Goal: Task Accomplishment & Management: Complete application form

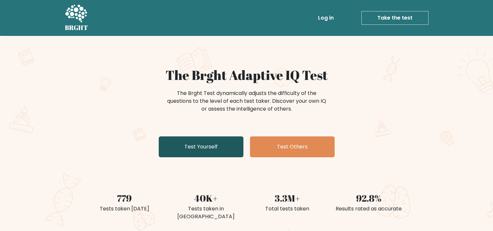
click at [214, 149] on link "Test Yourself" at bounding box center [201, 146] width 85 height 21
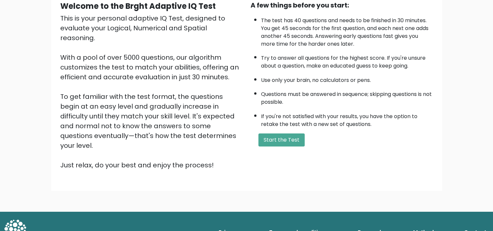
scroll to position [68, 0]
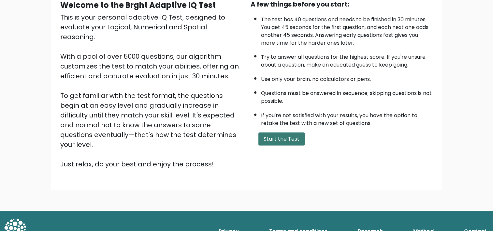
click at [287, 136] on button "Start the Test" at bounding box center [282, 138] width 46 height 13
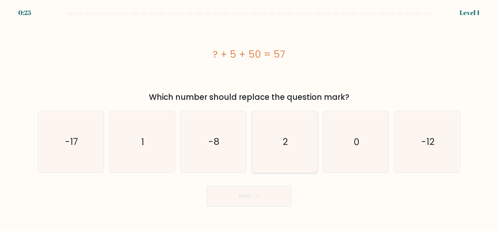
click at [290, 146] on icon "2" at bounding box center [284, 141] width 61 height 61
click at [249, 119] on input "d. 2" at bounding box center [249, 116] width 0 height 3
radio input "true"
click at [258, 200] on button "Next" at bounding box center [249, 196] width 85 height 21
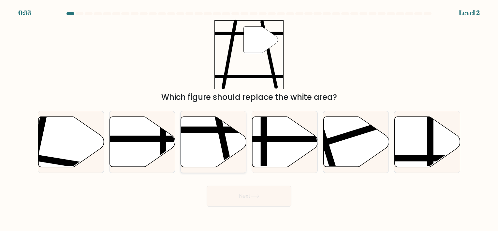
click at [210, 147] on icon at bounding box center [214, 141] width 66 height 50
click at [249, 119] on input "c." at bounding box center [249, 116] width 0 height 3
radio input "true"
click at [258, 202] on button "Next" at bounding box center [249, 196] width 85 height 21
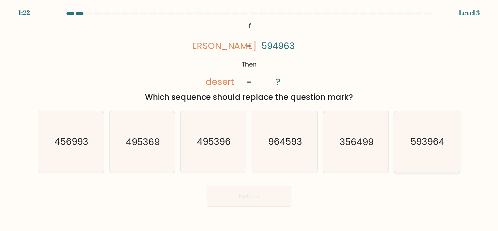
click at [427, 150] on icon "593964" at bounding box center [427, 141] width 61 height 61
click at [249, 119] on input "f. 593964" at bounding box center [249, 116] width 0 height 3
radio input "true"
click at [245, 195] on button "Next" at bounding box center [249, 196] width 85 height 21
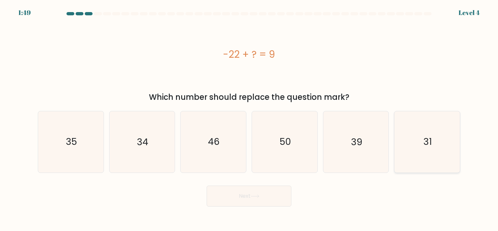
click at [428, 139] on text "31" at bounding box center [428, 142] width 8 height 13
click at [249, 119] on input "f. 31" at bounding box center [249, 116] width 0 height 3
radio input "true"
click at [279, 199] on button "Next" at bounding box center [249, 196] width 85 height 21
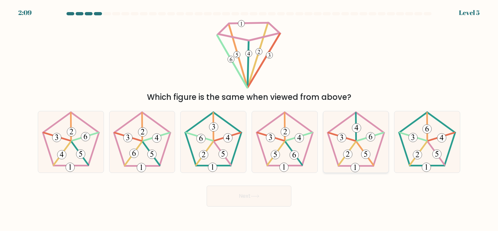
click at [358, 136] on icon at bounding box center [355, 141] width 61 height 61
click at [249, 119] on input "e." at bounding box center [249, 116] width 0 height 3
radio input "true"
click at [250, 196] on button "Next" at bounding box center [249, 196] width 85 height 21
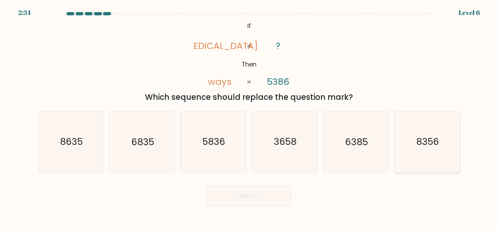
click at [436, 140] on text "8356" at bounding box center [427, 142] width 23 height 13
click at [249, 119] on input "f. 8356" at bounding box center [249, 116] width 0 height 3
radio input "true"
click at [264, 195] on button "Next" at bounding box center [249, 196] width 85 height 21
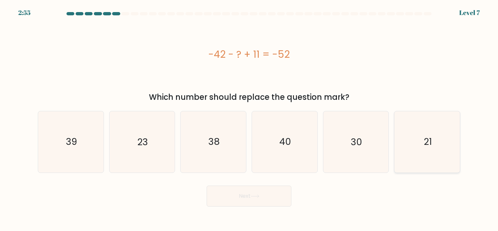
click at [433, 139] on icon "21" at bounding box center [427, 141] width 61 height 61
click at [249, 119] on input "f. 21" at bounding box center [249, 116] width 0 height 3
radio input "true"
click at [235, 198] on button "Next" at bounding box center [249, 196] width 85 height 21
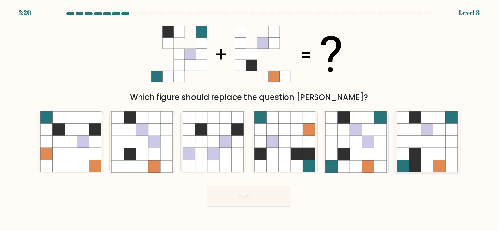
click at [428, 141] on icon at bounding box center [427, 142] width 12 height 12
click at [249, 119] on input "f." at bounding box center [249, 116] width 0 height 3
radio input "true"
click at [251, 187] on button "Next" at bounding box center [249, 196] width 85 height 21
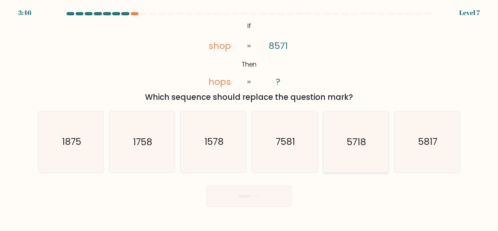
click at [367, 151] on icon "5718" at bounding box center [355, 141] width 61 height 61
click at [249, 119] on input "e. 5718" at bounding box center [249, 116] width 0 height 3
radio input "true"
drag, startPoint x: 261, startPoint y: 194, endPoint x: 285, endPoint y: 179, distance: 28.0
click at [285, 179] on form "If ?" at bounding box center [249, 109] width 498 height 194
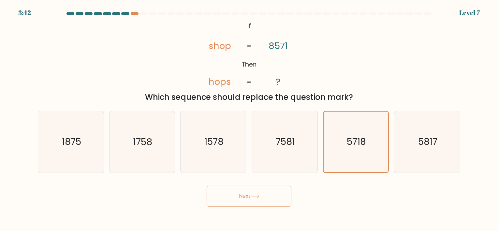
click at [254, 195] on icon at bounding box center [255, 196] width 9 height 4
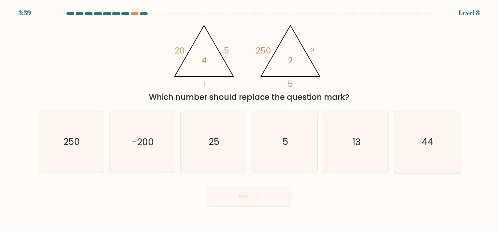
click at [438, 139] on icon "44" at bounding box center [427, 141] width 61 height 61
click at [249, 119] on input "f. 44" at bounding box center [249, 116] width 0 height 3
radio input "true"
click at [262, 195] on button "Next" at bounding box center [249, 196] width 85 height 21
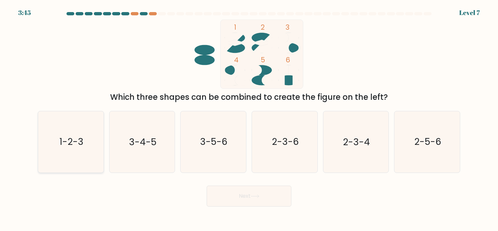
click at [71, 149] on icon "1-2-3" at bounding box center [70, 141] width 61 height 61
click at [249, 119] on input "a. 1-2-3" at bounding box center [249, 116] width 0 height 3
radio input "true"
click at [274, 200] on button "Next" at bounding box center [249, 196] width 85 height 21
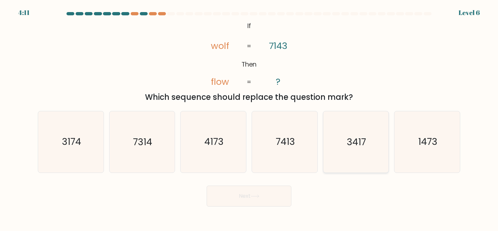
click at [361, 130] on icon "3417" at bounding box center [355, 141] width 61 height 61
click at [249, 119] on input "e. 3417" at bounding box center [249, 116] width 0 height 3
radio input "true"
click at [244, 194] on button "Next" at bounding box center [249, 196] width 85 height 21
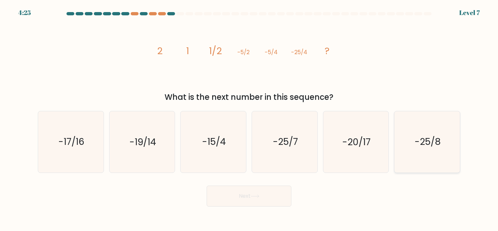
click at [412, 132] on icon "-25/8" at bounding box center [427, 141] width 61 height 61
click at [249, 119] on input "f. -25/8" at bounding box center [249, 116] width 0 height 3
radio input "true"
click at [245, 202] on button "Next" at bounding box center [249, 196] width 85 height 21
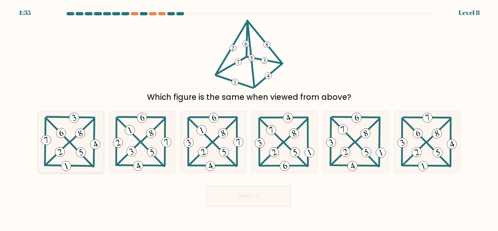
click at [74, 151] on icon at bounding box center [71, 141] width 62 height 61
click at [249, 119] on input "a." at bounding box center [249, 116] width 0 height 3
radio input "true"
click at [235, 197] on button "Next" at bounding box center [249, 196] width 85 height 21
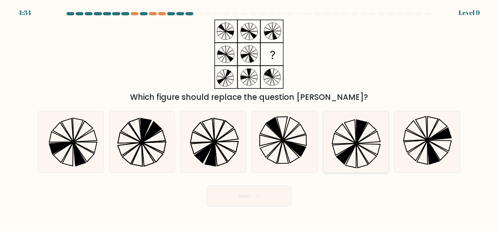
click at [360, 171] on icon at bounding box center [355, 141] width 61 height 61
click at [249, 119] on input "e." at bounding box center [249, 116] width 0 height 3
radio input "true"
click at [254, 199] on button "Next" at bounding box center [249, 196] width 85 height 21
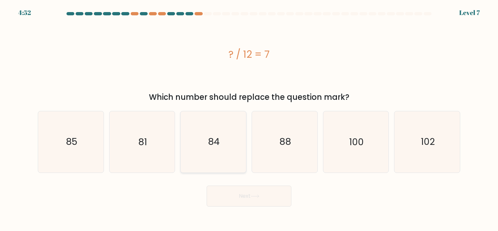
click at [233, 140] on icon "84" at bounding box center [213, 141] width 61 height 61
click at [249, 119] on input "c. 84" at bounding box center [249, 116] width 0 height 3
radio input "true"
click at [239, 197] on button "Next" at bounding box center [249, 196] width 85 height 21
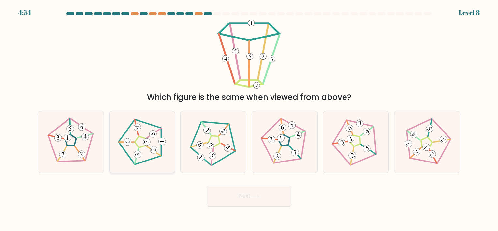
click at [150, 137] on icon at bounding box center [142, 141] width 49 height 49
click at [249, 119] on input "b." at bounding box center [249, 116] width 0 height 3
radio input "true"
click at [259, 196] on icon at bounding box center [255, 196] width 8 height 3
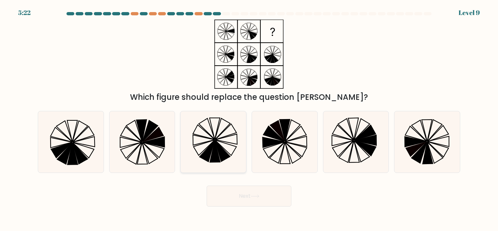
click at [218, 155] on icon at bounding box center [215, 152] width 10 height 22
click at [249, 119] on input "c." at bounding box center [249, 116] width 0 height 3
radio input "true"
click at [266, 196] on button "Next" at bounding box center [249, 196] width 85 height 21
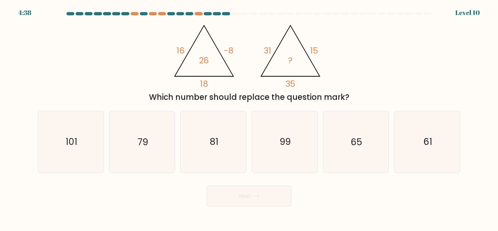
click at [74, 64] on div "@import url('https://fonts.googleapis.com/css?family=Abril+Fatface:400,100,100i…" at bounding box center [249, 61] width 430 height 83
click at [238, 153] on icon "81" at bounding box center [213, 141] width 61 height 61
click at [249, 119] on input "c. 81" at bounding box center [249, 116] width 0 height 3
radio input "true"
click at [274, 194] on button "Next" at bounding box center [249, 196] width 85 height 21
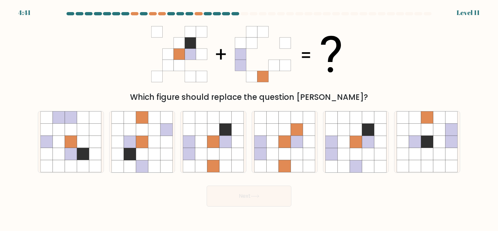
click at [105, 56] on div "Which figure should replace the question mark?" at bounding box center [249, 61] width 430 height 83
click at [36, 51] on div "Which figure should replace the question mark?" at bounding box center [249, 61] width 430 height 83
click at [141, 148] on icon at bounding box center [142, 142] width 12 height 12
click at [249, 119] on input "b." at bounding box center [249, 116] width 0 height 3
radio input "true"
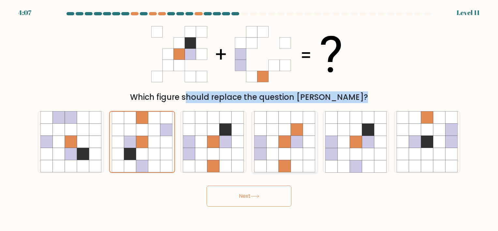
drag, startPoint x: 17, startPoint y: 100, endPoint x: 259, endPoint y: 161, distance: 250.0
click at [259, 161] on form at bounding box center [249, 109] width 498 height 194
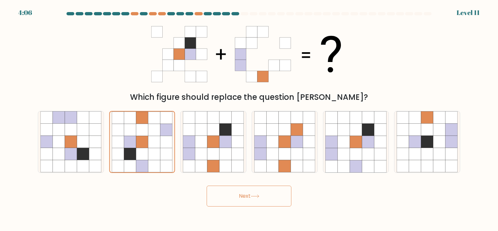
click at [185, 221] on body "4:06 Level 11" at bounding box center [249, 115] width 498 height 231
click at [63, 90] on div "Which figure should replace the question mark?" at bounding box center [249, 61] width 430 height 83
click at [149, 130] on icon at bounding box center [154, 130] width 12 height 12
click at [249, 119] on input "b." at bounding box center [249, 116] width 0 height 3
click at [253, 200] on button "Next" at bounding box center [249, 196] width 85 height 21
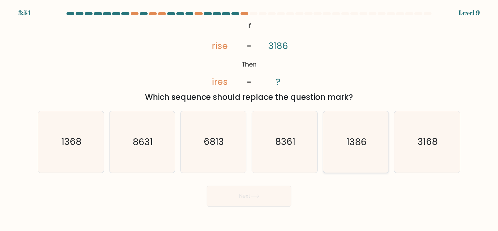
click at [363, 140] on text "1386" at bounding box center [357, 142] width 20 height 13
click at [249, 119] on input "e. 1386" at bounding box center [249, 116] width 0 height 3
radio input "true"
click at [268, 188] on button "Next" at bounding box center [249, 196] width 85 height 21
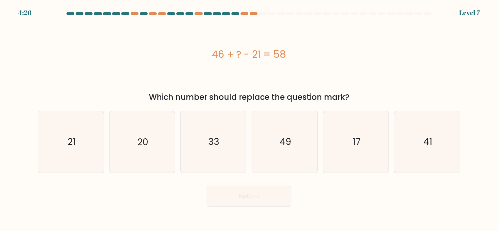
click at [136, 54] on div "46 + ? - 21 = 58" at bounding box center [249, 54] width 423 height 15
click at [240, 129] on icon "33" at bounding box center [213, 141] width 61 height 61
click at [249, 119] on input "c. 33" at bounding box center [249, 116] width 0 height 3
radio input "true"
click at [249, 200] on button "Next" at bounding box center [249, 196] width 85 height 21
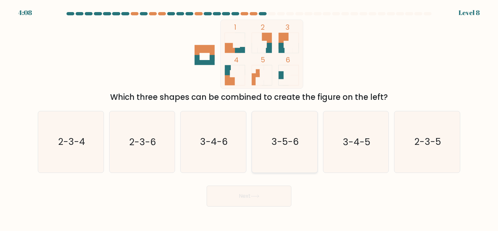
click at [288, 141] on text "3-5-6" at bounding box center [285, 142] width 27 height 13
click at [249, 119] on input "d. 3-5-6" at bounding box center [249, 116] width 0 height 3
radio input "true"
click at [257, 195] on icon at bounding box center [255, 196] width 9 height 4
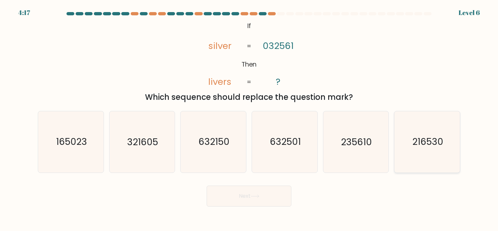
click at [444, 150] on icon "216530" at bounding box center [427, 141] width 61 height 61
click at [249, 119] on input "f. 216530" at bounding box center [249, 116] width 0 height 3
radio input "true"
click at [273, 191] on button "Next" at bounding box center [249, 196] width 85 height 21
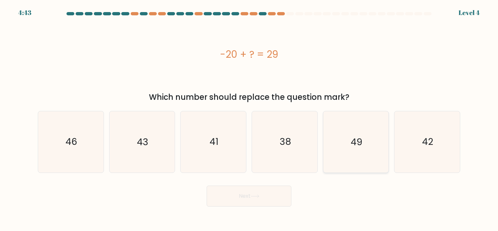
click at [363, 133] on icon "49" at bounding box center [355, 141] width 61 height 61
click at [249, 119] on input "e. 49" at bounding box center [249, 116] width 0 height 3
radio input "true"
click at [252, 196] on icon at bounding box center [255, 196] width 9 height 4
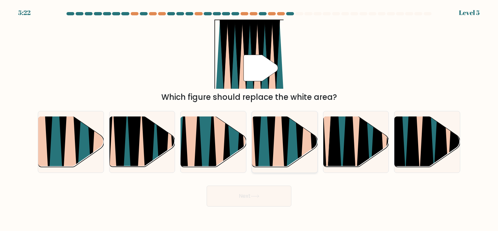
click at [290, 135] on icon at bounding box center [292, 115] width 14 height 131
click at [249, 119] on input "d." at bounding box center [249, 116] width 0 height 3
radio input "true"
click at [264, 205] on button "Next" at bounding box center [249, 196] width 85 height 21
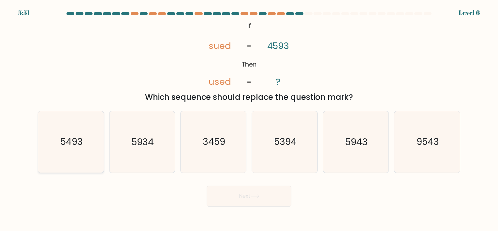
click at [76, 146] on text "5493" at bounding box center [71, 142] width 22 height 13
click at [249, 119] on input "a. 5493" at bounding box center [249, 116] width 0 height 3
radio input "true"
click at [265, 191] on button "Next" at bounding box center [249, 196] width 85 height 21
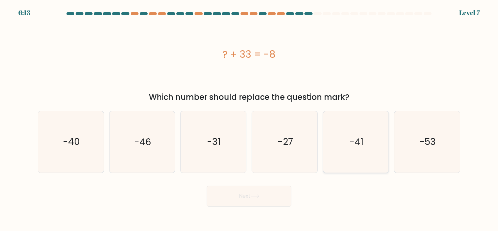
click at [377, 140] on icon "-41" at bounding box center [355, 141] width 61 height 61
click at [249, 119] on input "e. -41" at bounding box center [249, 116] width 0 height 3
radio input "true"
click at [259, 206] on body "6:12 Level 7 a." at bounding box center [249, 115] width 498 height 231
click at [267, 200] on button "Next" at bounding box center [249, 196] width 85 height 21
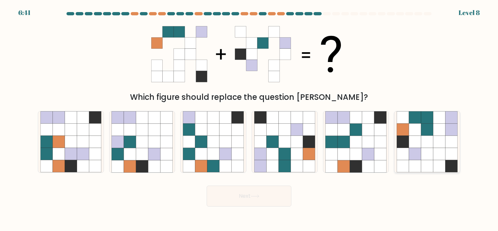
click at [420, 146] on icon at bounding box center [415, 142] width 12 height 12
click at [249, 119] on input "f." at bounding box center [249, 116] width 0 height 3
radio input "true"
click at [246, 200] on button "Next" at bounding box center [249, 196] width 85 height 21
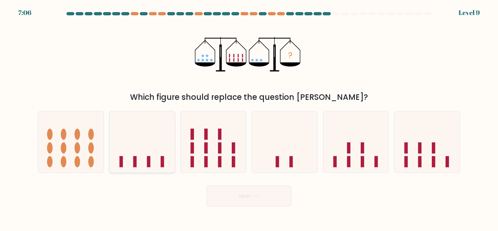
click at [154, 151] on icon at bounding box center [143, 142] width 66 height 54
click at [249, 119] on input "b." at bounding box center [249, 116] width 0 height 3
radio input "true"
click at [262, 198] on button "Next" at bounding box center [249, 196] width 85 height 21
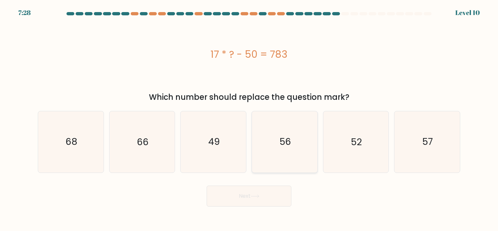
click at [289, 171] on icon "56" at bounding box center [284, 141] width 61 height 61
click at [249, 119] on input "d. 56" at bounding box center [249, 116] width 0 height 3
radio input "true"
click at [211, 152] on icon "49" at bounding box center [213, 141] width 61 height 61
click at [249, 119] on input "c. 49" at bounding box center [249, 116] width 0 height 3
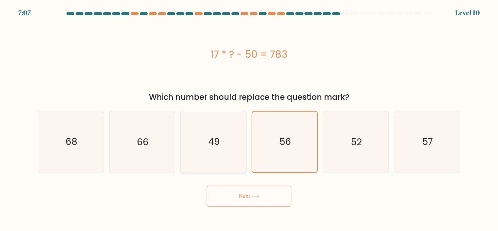
radio input "true"
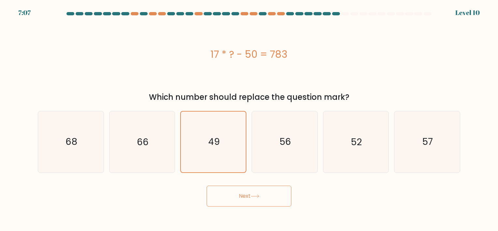
click at [273, 201] on button "Next" at bounding box center [249, 196] width 85 height 21
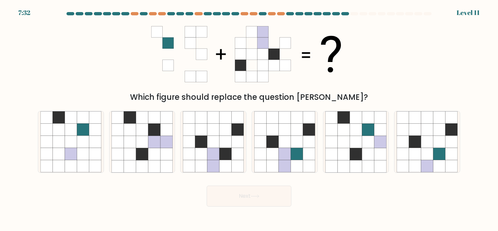
click at [498, 120] on form at bounding box center [249, 109] width 498 height 194
click at [446, 128] on icon at bounding box center [452, 130] width 12 height 12
click at [249, 119] on input "f." at bounding box center [249, 116] width 0 height 3
radio input "true"
click at [246, 193] on button "Next" at bounding box center [249, 196] width 85 height 21
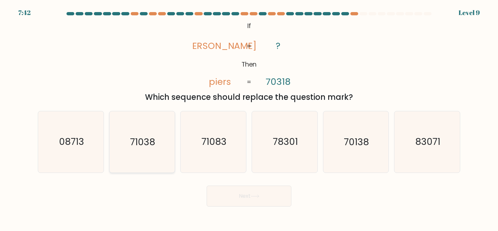
click at [156, 141] on icon "71038" at bounding box center [142, 141] width 61 height 61
click at [249, 119] on input "b. 71038" at bounding box center [249, 116] width 0 height 3
radio input "true"
click at [262, 201] on button "Next" at bounding box center [249, 196] width 85 height 21
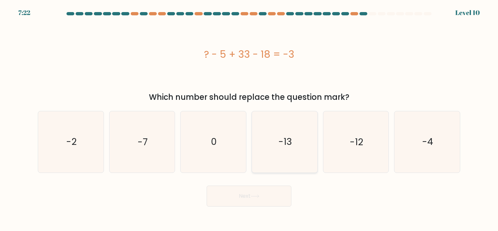
click at [295, 129] on icon "-13" at bounding box center [284, 141] width 61 height 61
click at [249, 119] on input "d. -13" at bounding box center [249, 116] width 0 height 3
radio input "true"
click at [256, 194] on button "Next" at bounding box center [249, 196] width 85 height 21
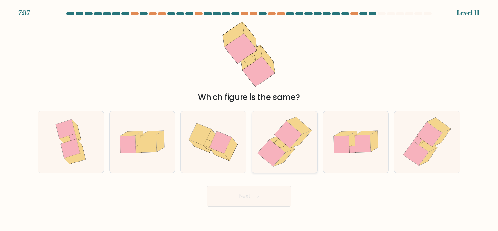
click at [303, 145] on icon at bounding box center [285, 141] width 60 height 61
click at [249, 119] on input "d." at bounding box center [249, 116] width 0 height 3
radio input "true"
click at [250, 196] on button "Next" at bounding box center [249, 196] width 85 height 21
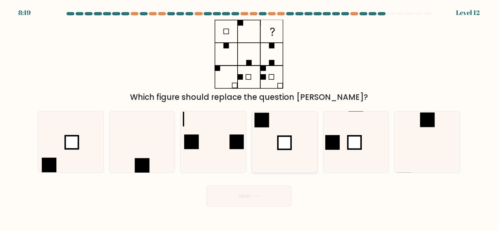
click at [278, 142] on rect at bounding box center [284, 142] width 13 height 13
click at [249, 119] on input "d." at bounding box center [249, 116] width 0 height 3
radio input "true"
click at [255, 198] on button "Next" at bounding box center [249, 196] width 85 height 21
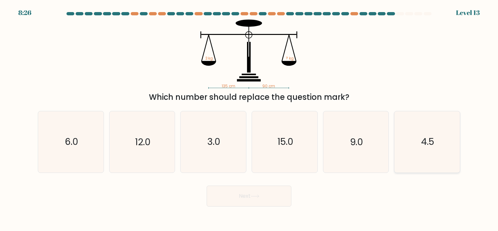
click at [433, 133] on icon "4.5" at bounding box center [427, 141] width 61 height 61
click at [249, 119] on input "f. 4.5" at bounding box center [249, 116] width 0 height 3
radio input "true"
click at [262, 192] on button "Next" at bounding box center [249, 196] width 85 height 21
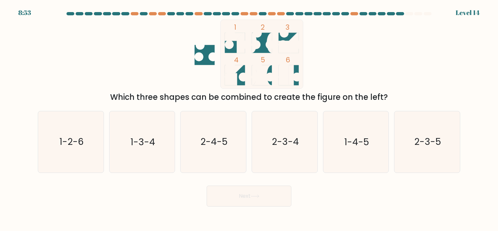
click at [290, 37] on icon at bounding box center [289, 43] width 20 height 20
click at [74, 152] on icon "1-2-6" at bounding box center [70, 141] width 61 height 61
click at [249, 119] on input "a. 1-2-6" at bounding box center [249, 116] width 0 height 3
radio input "true"
click at [265, 187] on button "Next" at bounding box center [249, 196] width 85 height 21
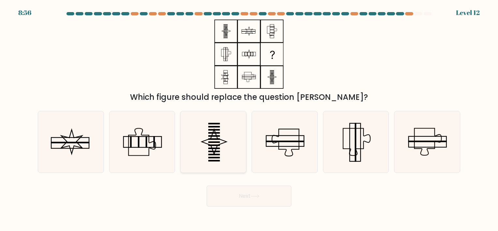
click at [219, 131] on icon at bounding box center [213, 141] width 61 height 61
click at [249, 119] on input "c." at bounding box center [249, 116] width 0 height 3
radio input "true"
click at [256, 198] on button "Next" at bounding box center [249, 196] width 85 height 21
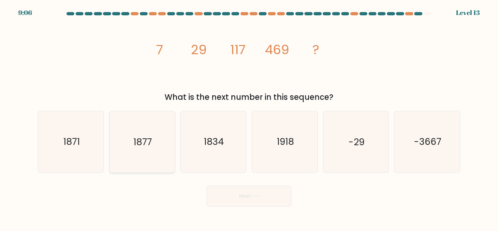
click at [129, 133] on icon "1877" at bounding box center [142, 141] width 61 height 61
click at [249, 119] on input "b. 1877" at bounding box center [249, 116] width 0 height 3
radio input "true"
click at [264, 191] on button "Next" at bounding box center [249, 196] width 85 height 21
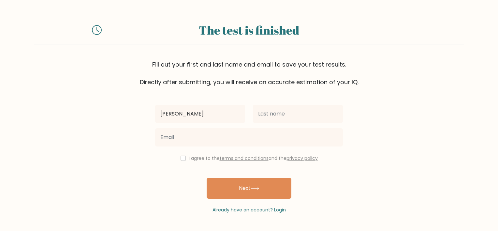
type input "Jeremy"
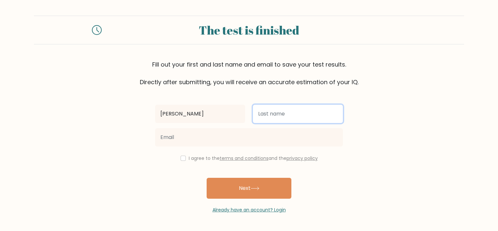
click at [298, 111] on input "text" at bounding box center [298, 114] width 90 height 18
type input "g"
type input "Gramajo"
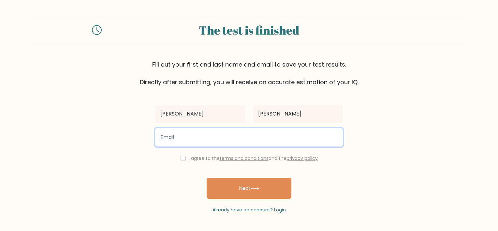
click at [223, 141] on input "email" at bounding box center [249, 137] width 188 height 18
type input "jeremy.egv@gmail.com"
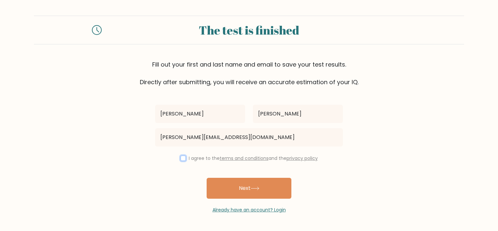
click at [182, 158] on input "checkbox" at bounding box center [183, 158] width 5 height 5
checkbox input "true"
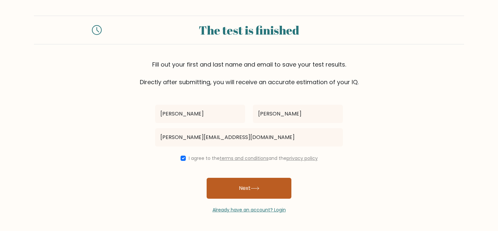
click at [237, 186] on button "Next" at bounding box center [249, 188] width 85 height 21
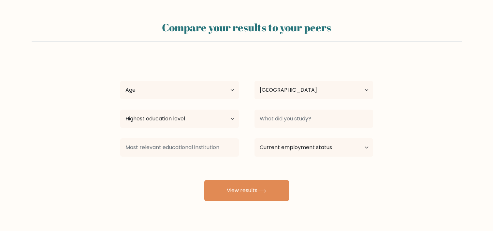
select select "CA"
click at [219, 88] on select "Age Under [DEMOGRAPHIC_DATA] [DEMOGRAPHIC_DATA] [DEMOGRAPHIC_DATA] [DEMOGRAPHIC…" at bounding box center [179, 90] width 119 height 18
select select "25_34"
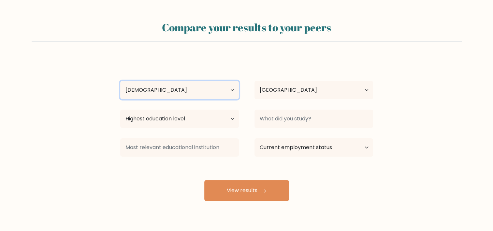
click at [120, 81] on select "Age Under [DEMOGRAPHIC_DATA] [DEMOGRAPHIC_DATA] [DEMOGRAPHIC_DATA] [DEMOGRAPHIC…" at bounding box center [179, 90] width 119 height 18
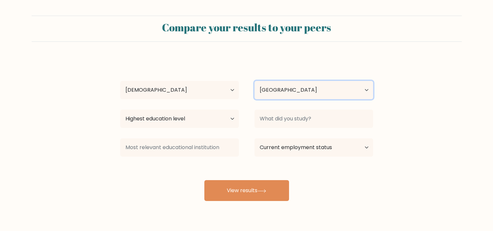
click at [312, 86] on select "Country [GEOGRAPHIC_DATA] [GEOGRAPHIC_DATA] [GEOGRAPHIC_DATA] [US_STATE] [GEOGR…" at bounding box center [314, 90] width 119 height 18
select select "GT"
click at [255, 81] on select "Country [GEOGRAPHIC_DATA] [GEOGRAPHIC_DATA] [GEOGRAPHIC_DATA] [US_STATE] [GEOGR…" at bounding box center [314, 90] width 119 height 18
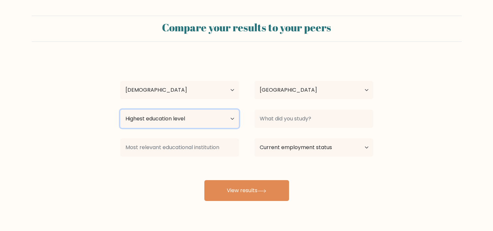
click at [176, 114] on select "Highest education level No schooling Primary Lower Secondary Upper Secondary Oc…" at bounding box center [179, 119] width 119 height 18
select select "bachelors_degree"
click at [120, 110] on select "Highest education level No schooling Primary Lower Secondary Upper Secondary Oc…" at bounding box center [179, 119] width 119 height 18
click at [223, 119] on select "Highest education level No schooling Primary Lower Secondary Upper Secondary Oc…" at bounding box center [179, 119] width 119 height 18
click at [224, 119] on select "Highest education level No schooling Primary Lower Secondary Upper Secondary Oc…" at bounding box center [179, 119] width 119 height 18
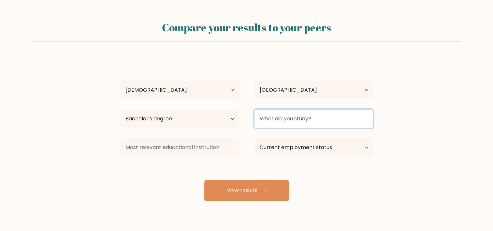
click at [281, 118] on input at bounding box center [314, 119] width 119 height 18
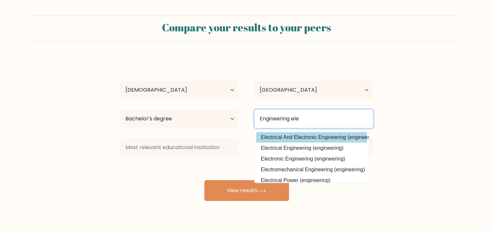
type input "Engineering ele"
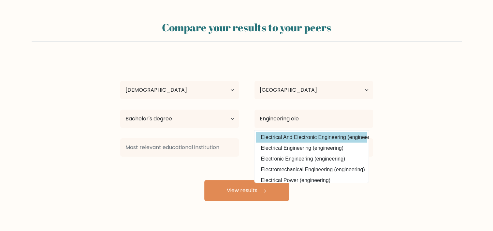
click at [344, 137] on div "Jeremy Gramajo Age Under 18 years old 18-24 years old 25-34 years old 35-44 yea…" at bounding box center [246, 128] width 261 height 143
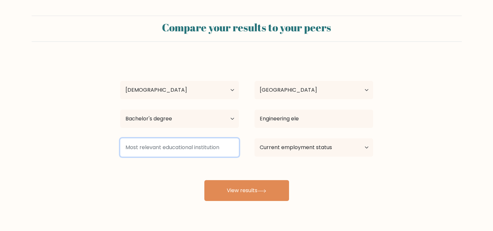
click at [184, 155] on input at bounding box center [179, 147] width 119 height 18
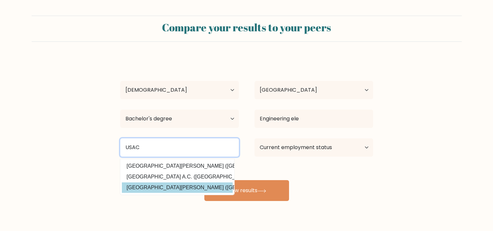
type input "USAC"
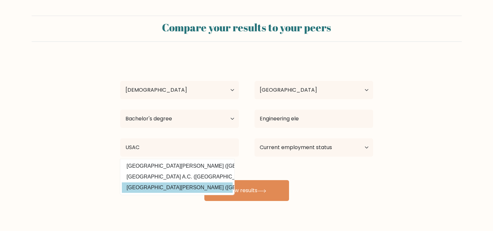
click at [211, 190] on div "Jeremy Gramajo Age Under 18 years old 18-24 years old 25-34 years old 35-44 yea…" at bounding box center [246, 128] width 261 height 143
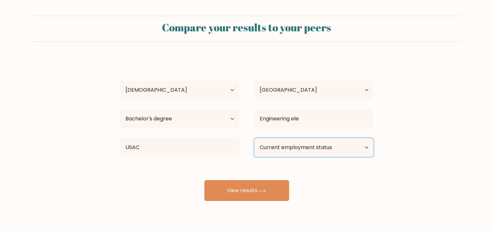
click at [316, 148] on select "Current employment status Employed Student Retired Other / prefer not to answer" at bounding box center [314, 147] width 119 height 18
select select "other"
click at [255, 138] on select "Current employment status Employed Student Retired Other / prefer not to answer" at bounding box center [314, 147] width 119 height 18
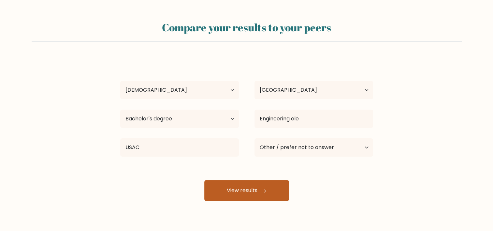
click at [247, 193] on button "View results" at bounding box center [246, 190] width 85 height 21
